Goal: Information Seeking & Learning: Learn about a topic

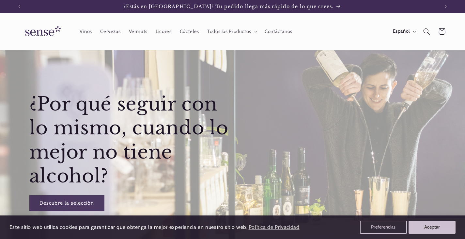
click at [395, 32] on span "Español" at bounding box center [401, 31] width 17 height 7
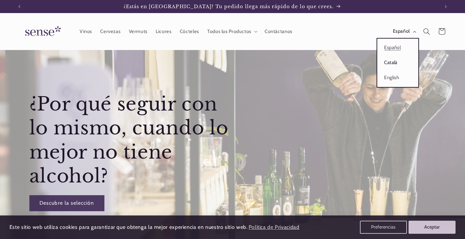
click at [389, 65] on link "Català" at bounding box center [397, 62] width 41 height 15
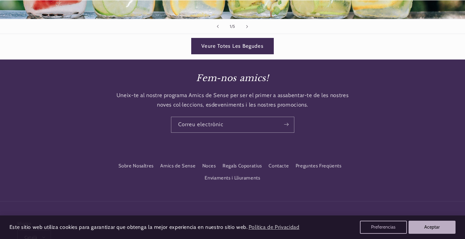
scroll to position [1301, 0]
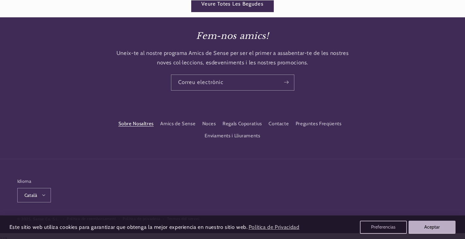
click at [148, 123] on link "Sobre Nosaltres" at bounding box center [135, 124] width 35 height 10
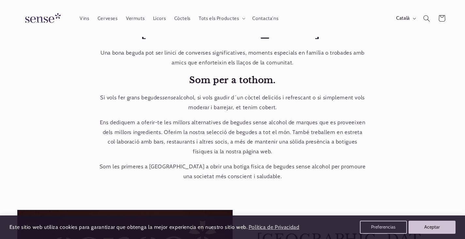
scroll to position [287, 0]
